Goal: Transaction & Acquisition: Purchase product/service

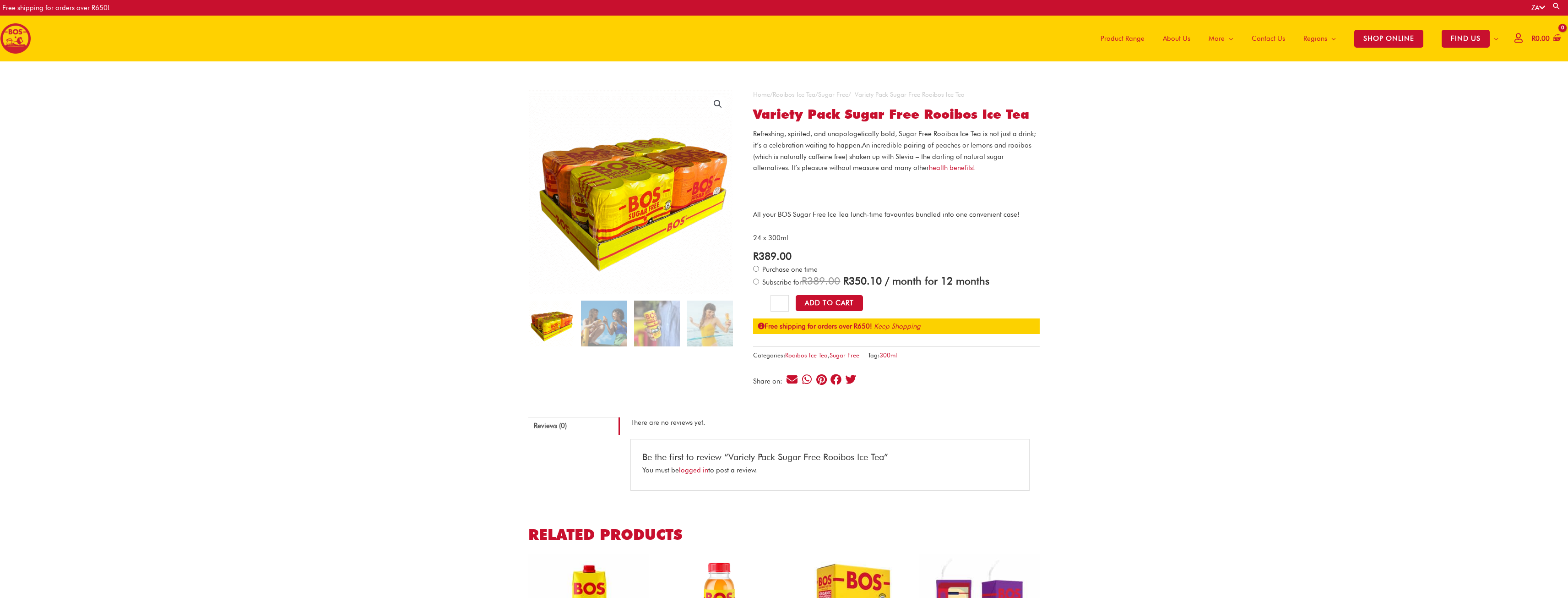
drag, startPoint x: 0, startPoint y: 0, endPoint x: 1120, endPoint y: 39, distance: 1120.7
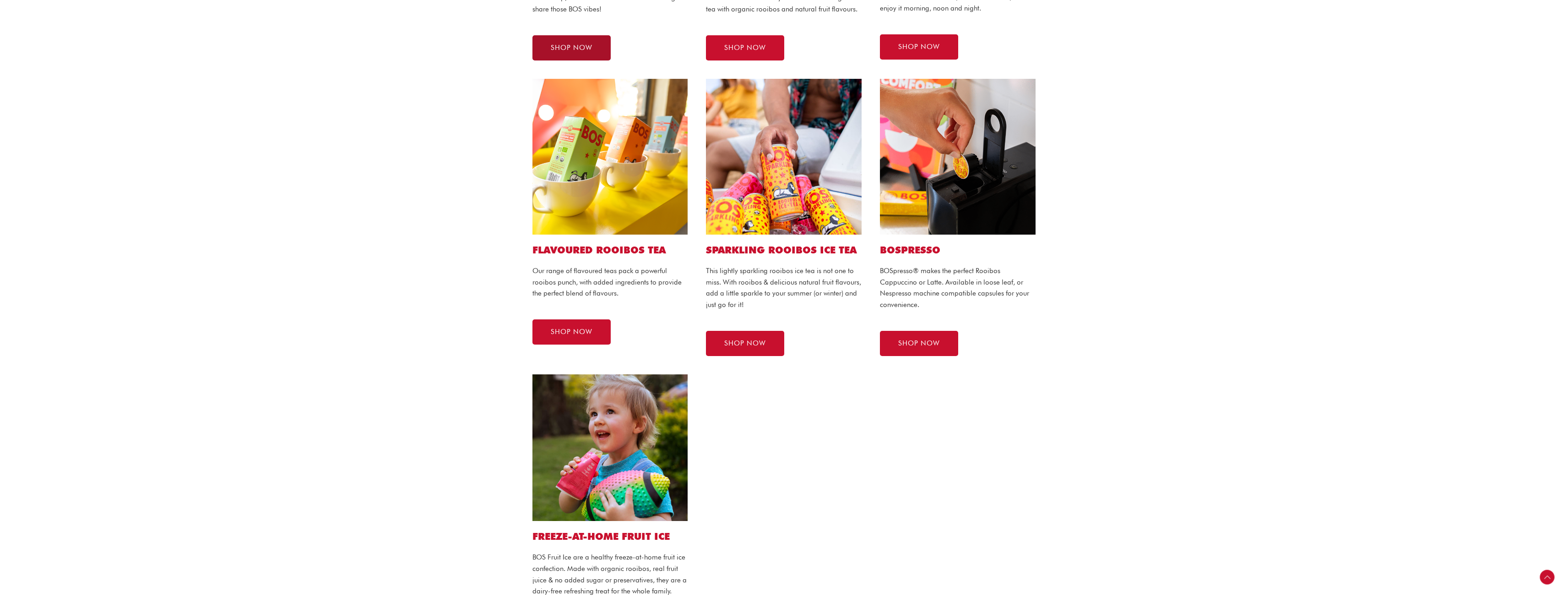
scroll to position [596, 0]
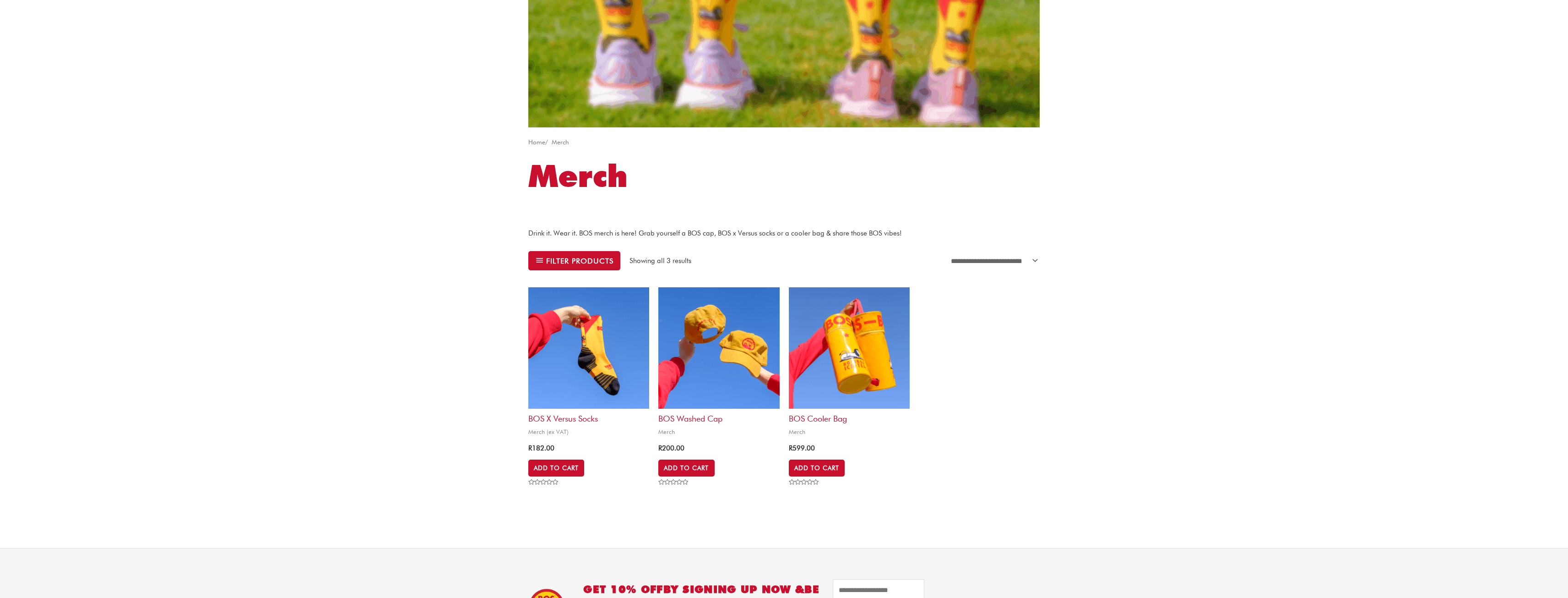
scroll to position [229, 0]
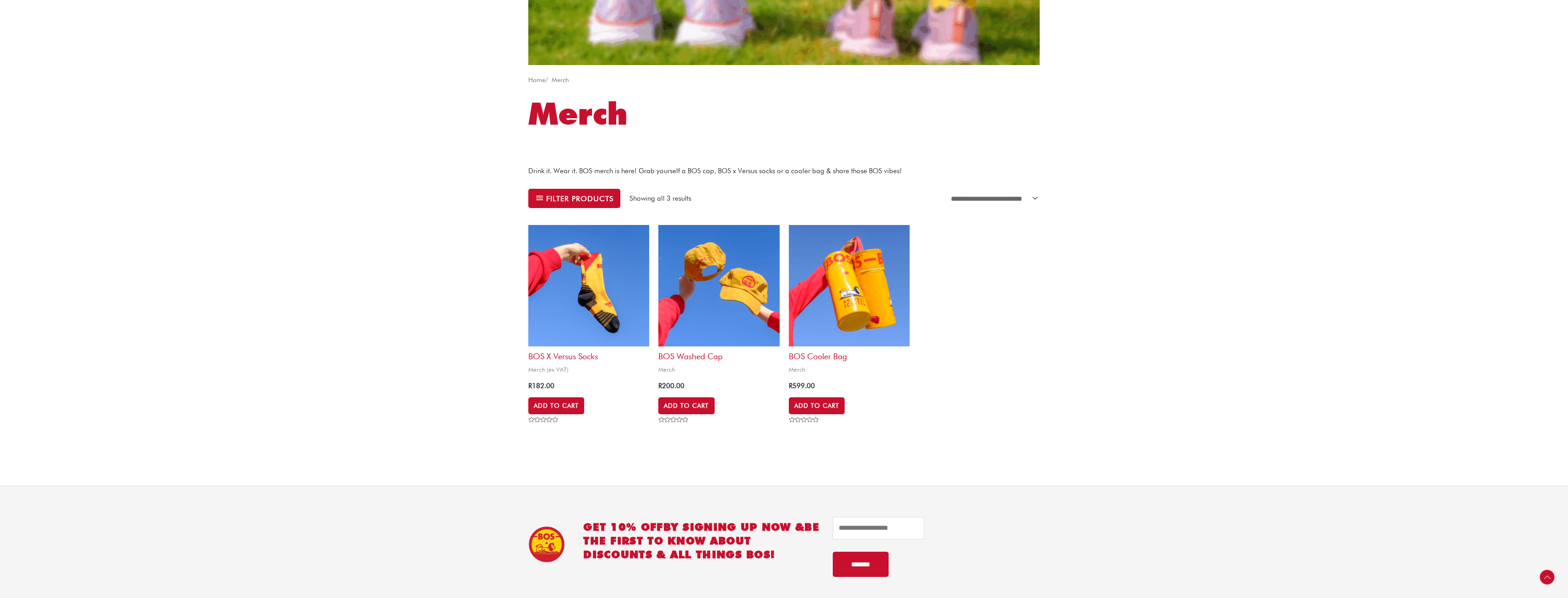
click at [740, 291] on img at bounding box center [719, 285] width 121 height 121
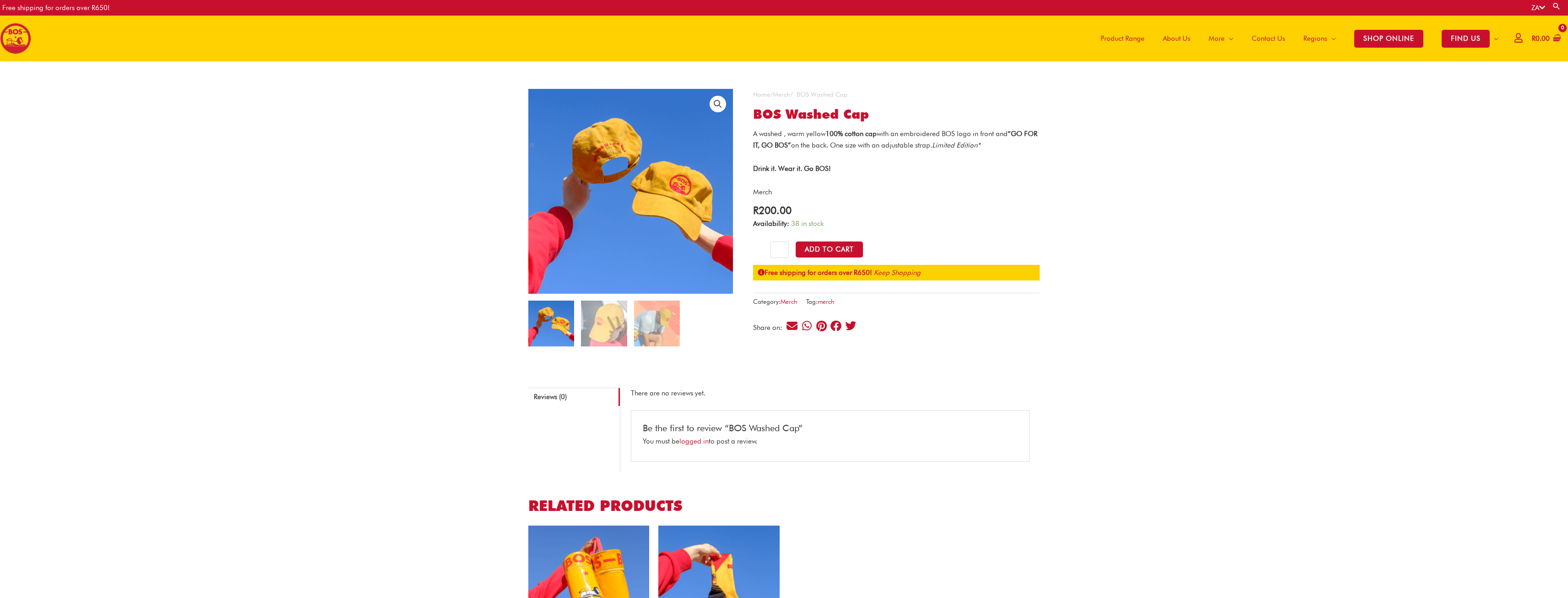
click at [619, 308] on img at bounding box center [603, 323] width 46 height 46
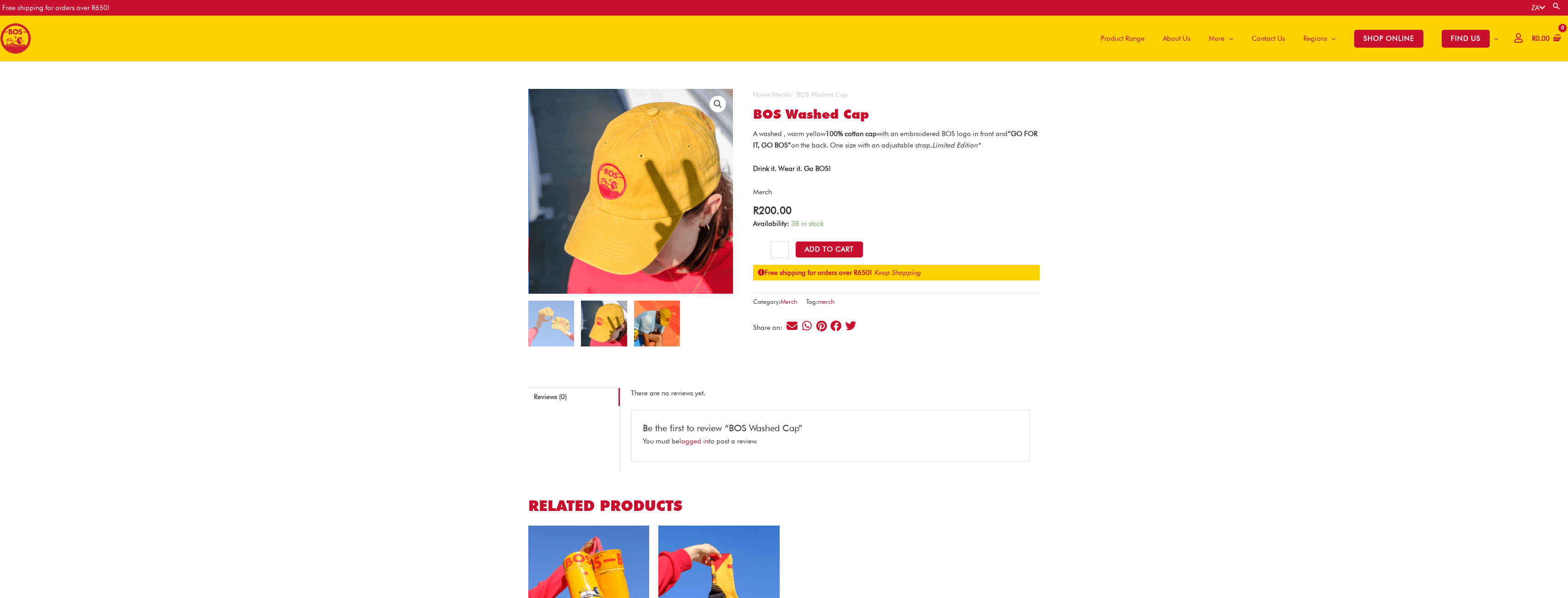
click at [659, 321] on img at bounding box center [657, 323] width 46 height 46
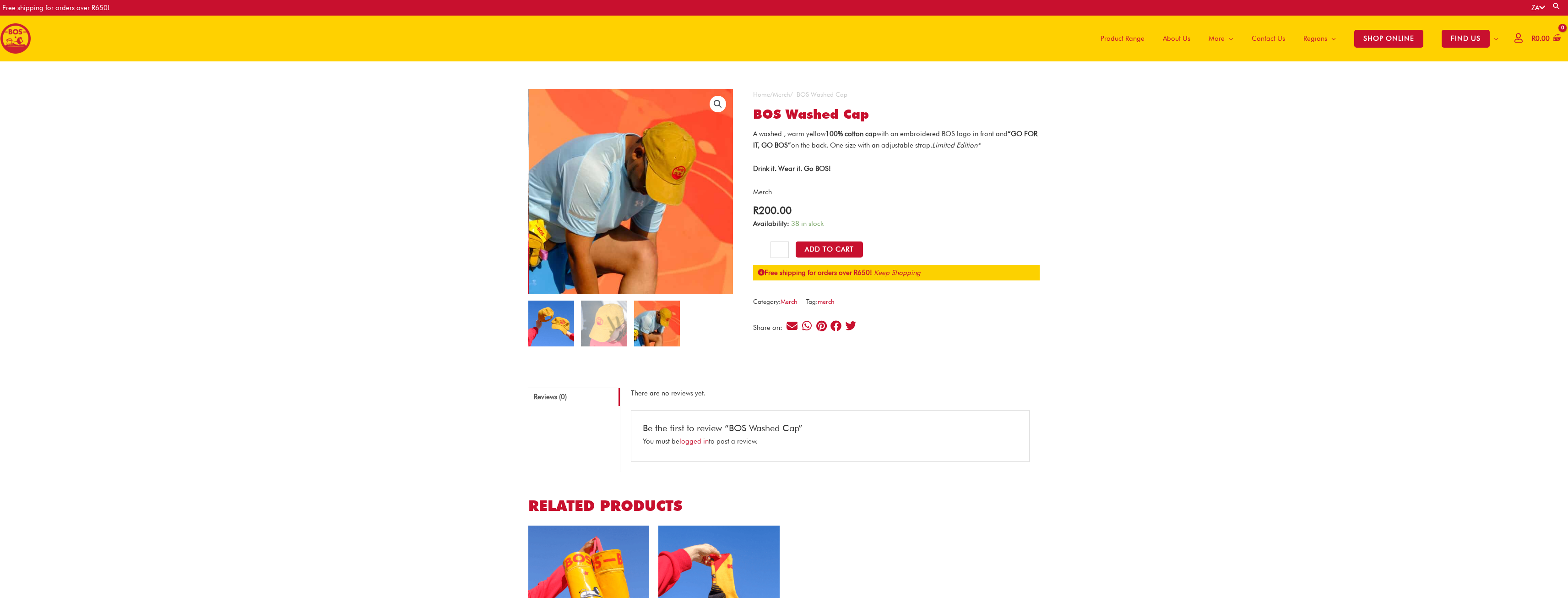
click at [558, 315] on img at bounding box center [551, 323] width 46 height 46
